Goal: Navigation & Orientation: Find specific page/section

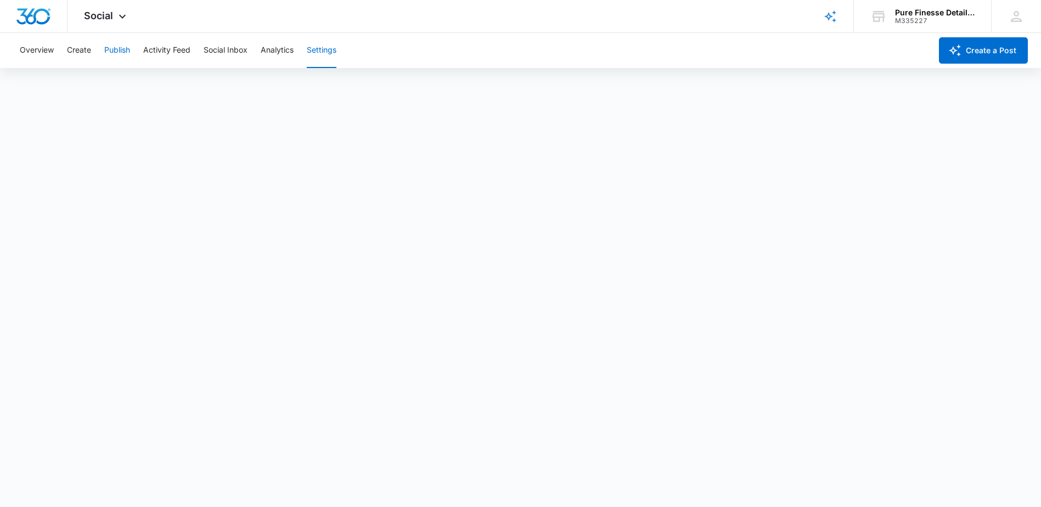
scroll to position [3, 0]
click at [40, 19] on img "Dashboard" at bounding box center [33, 16] width 35 height 16
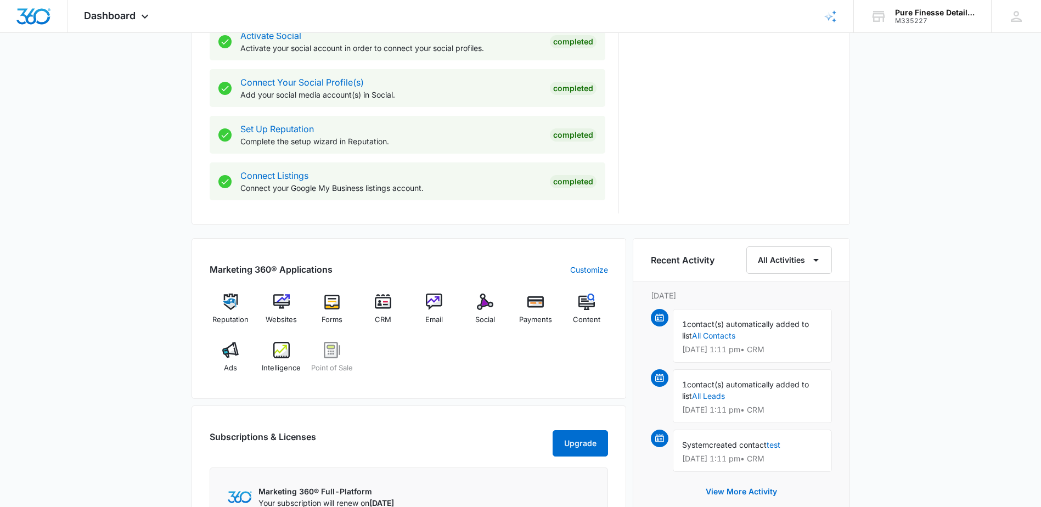
scroll to position [494, 0]
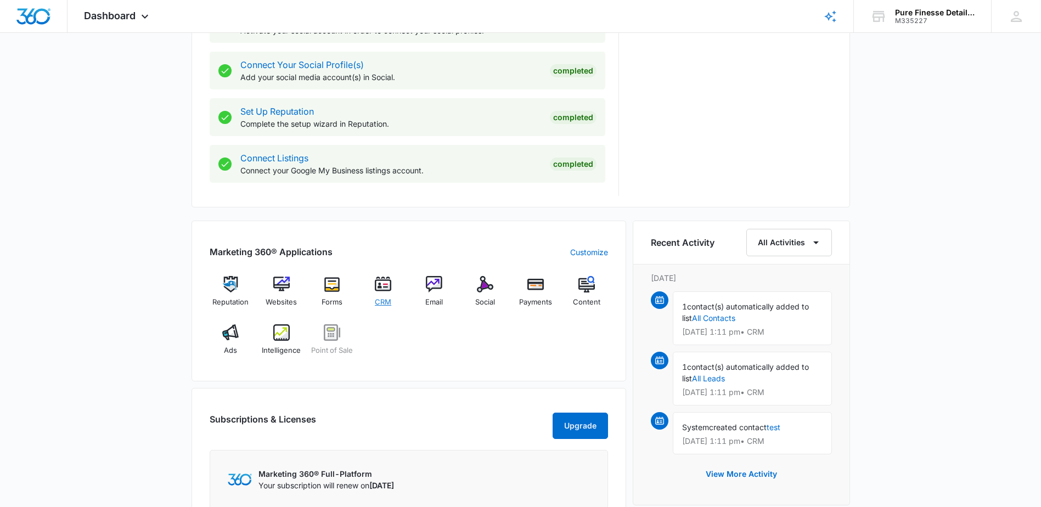
click at [385, 300] on span "CRM" at bounding box center [383, 302] width 16 height 11
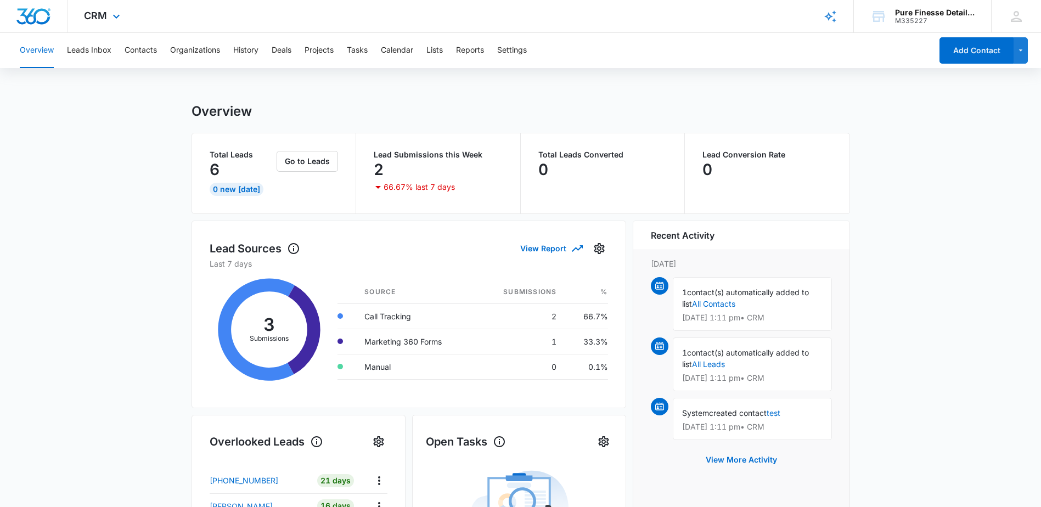
click at [43, 21] on img "Dashboard" at bounding box center [33, 16] width 35 height 16
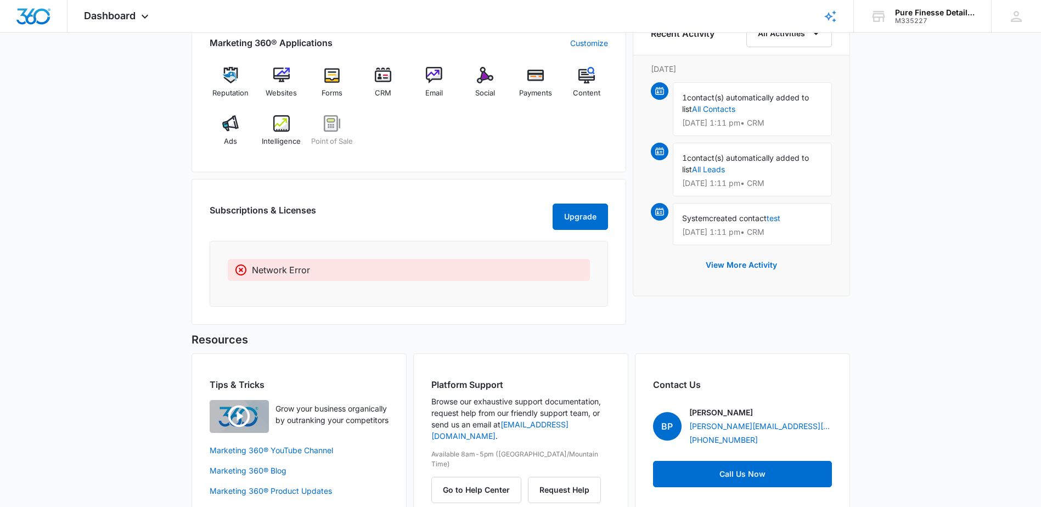
scroll to position [714, 0]
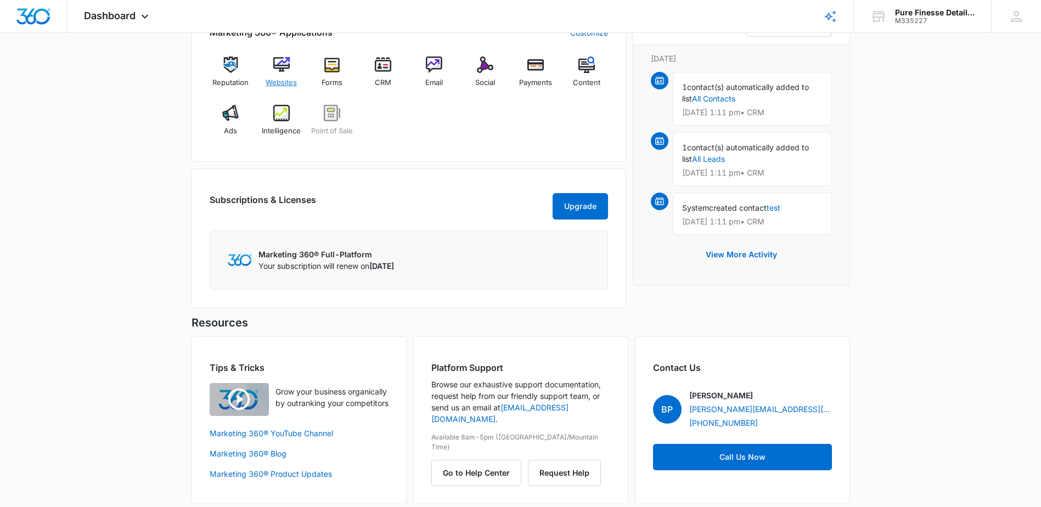
click at [271, 68] on div "Websites" at bounding box center [281, 77] width 42 height 40
